Goal: Task Accomplishment & Management: Manage account settings

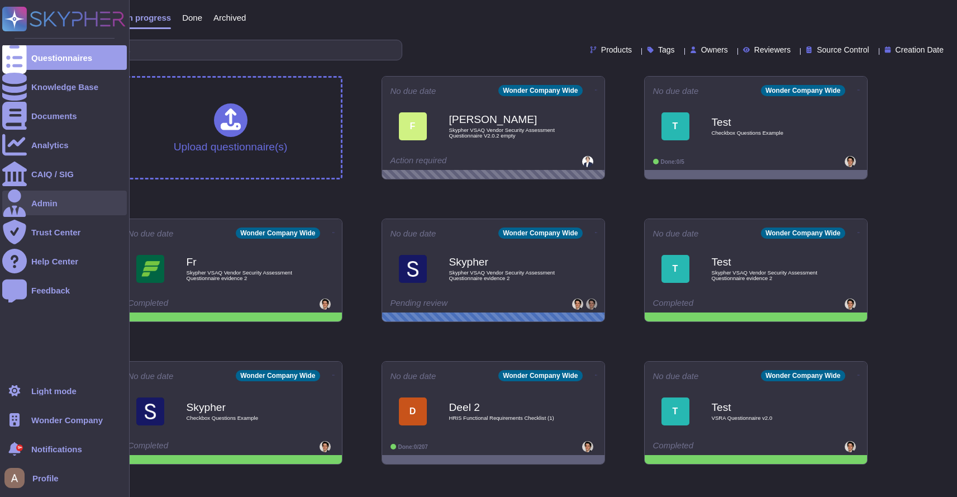
click at [60, 199] on div "Admin" at bounding box center [64, 203] width 125 height 25
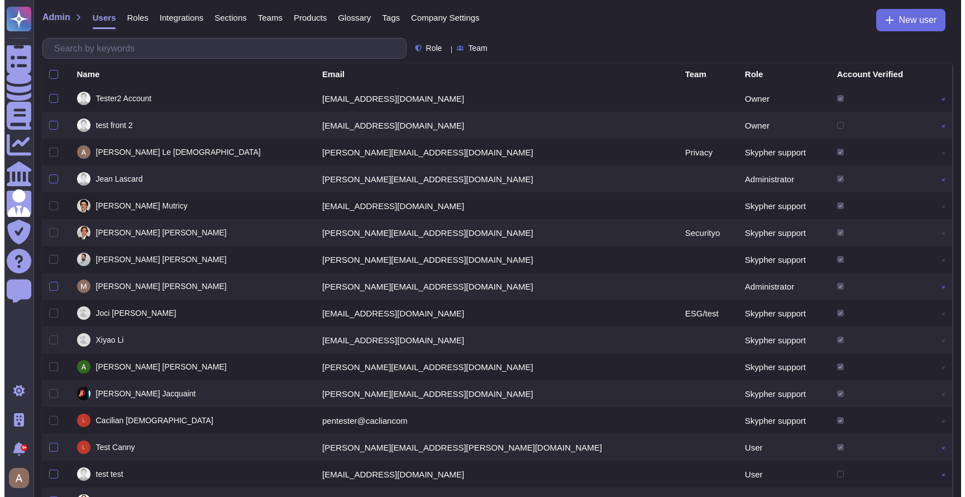
scroll to position [45, 0]
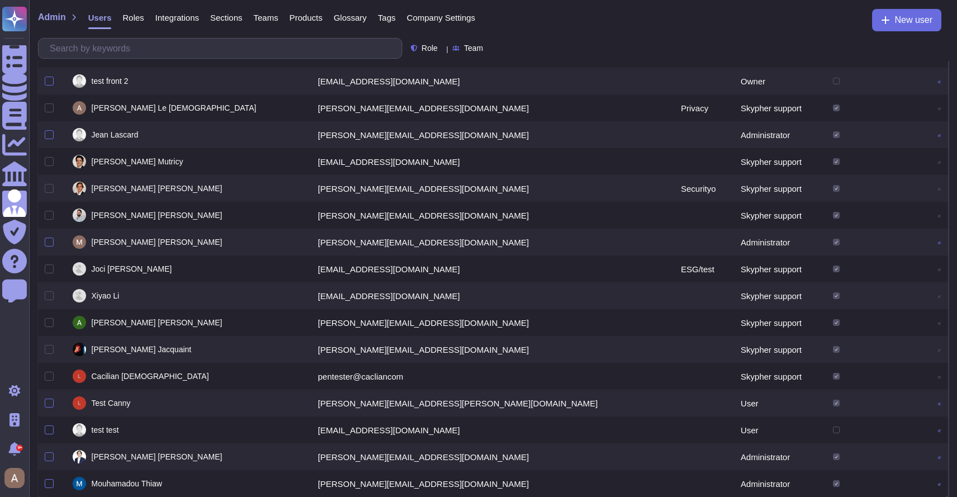
click at [938, 456] on icon at bounding box center [939, 457] width 3 height 3
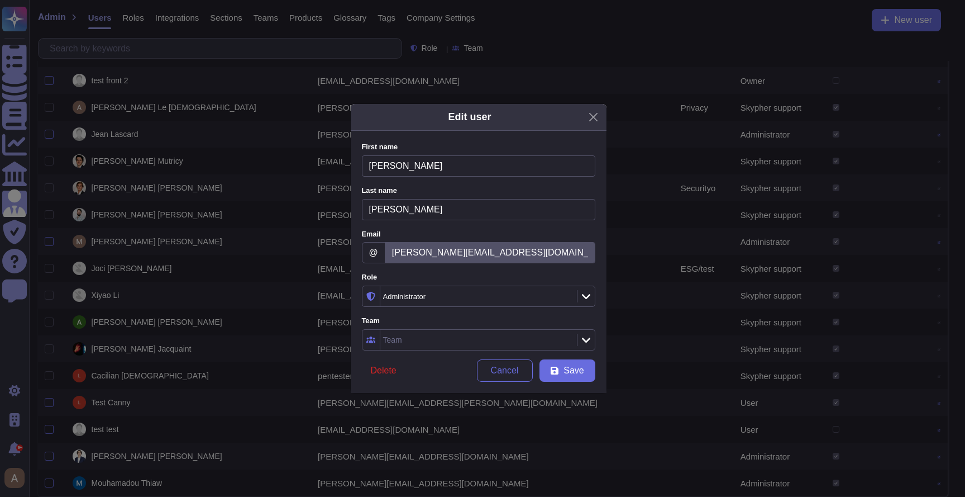
click at [473, 294] on div "Administrator" at bounding box center [473, 296] width 180 height 7
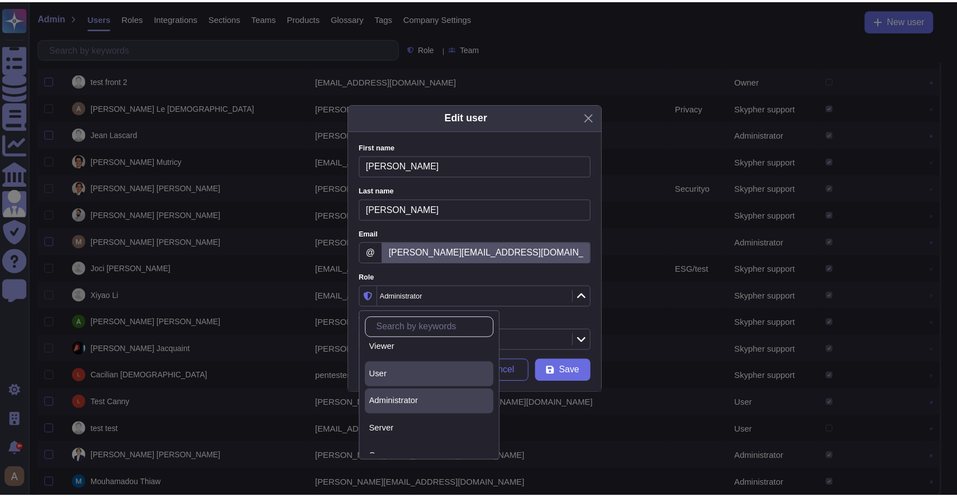
scroll to position [50, 0]
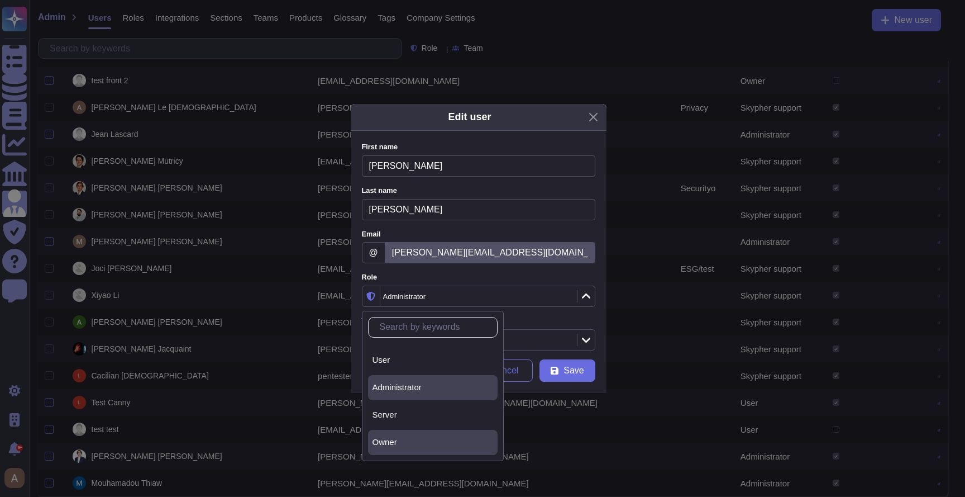
click at [439, 437] on div "Owner" at bounding box center [433, 442] width 121 height 10
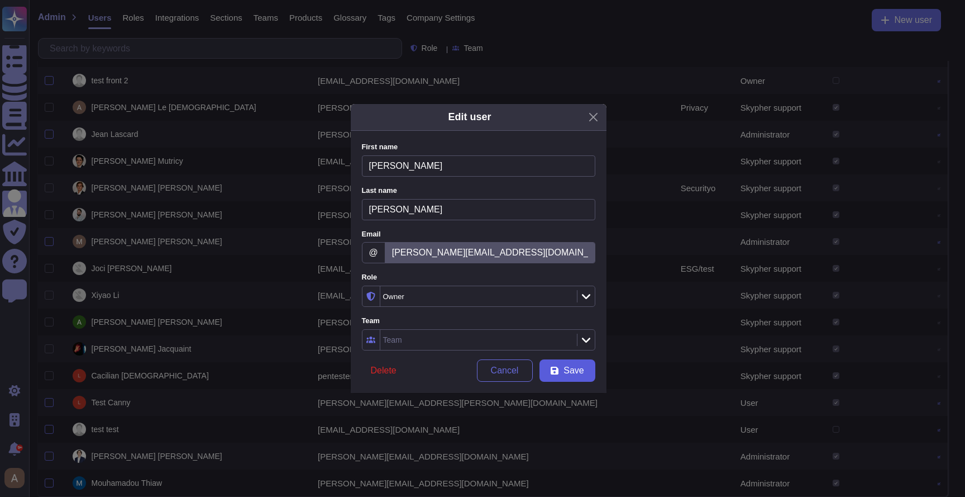
click at [563, 369] on button "Save" at bounding box center [568, 370] width 56 height 22
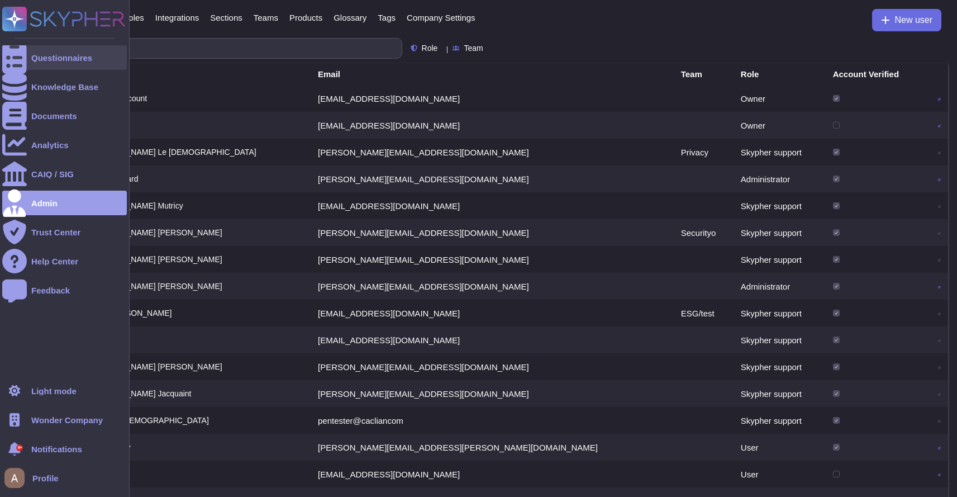
click at [22, 61] on div at bounding box center [14, 57] width 25 height 25
